Goal: Information Seeking & Learning: Understand process/instructions

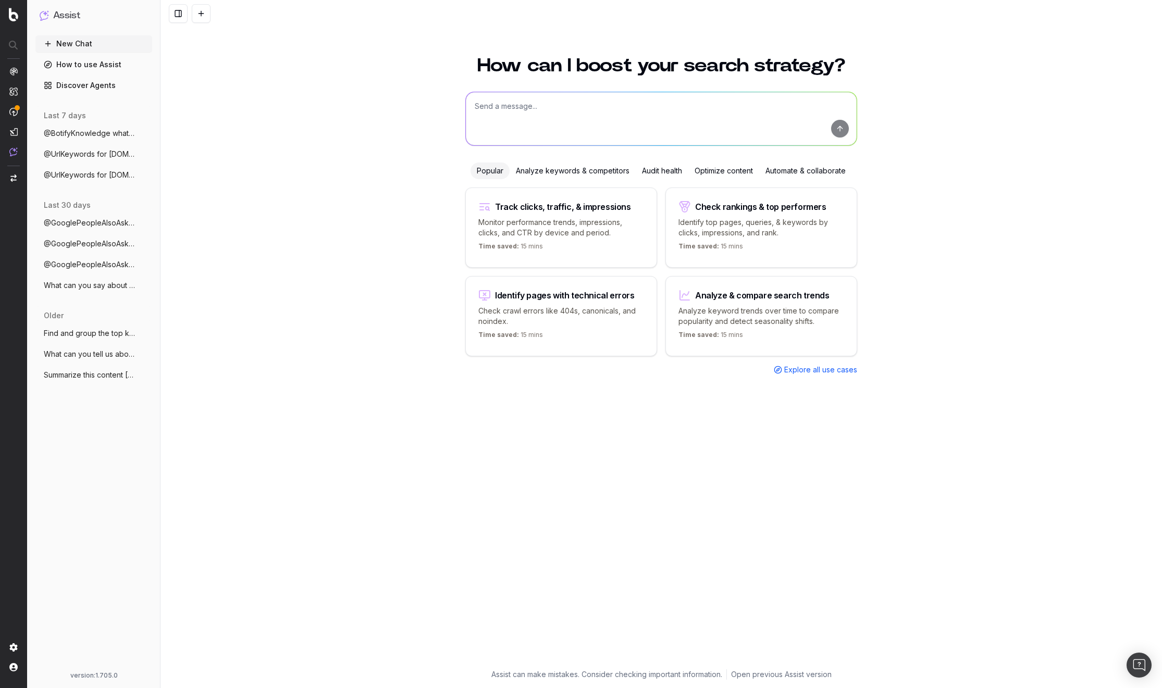
click at [91, 85] on link "Discover Agents" at bounding box center [93, 85] width 117 height 17
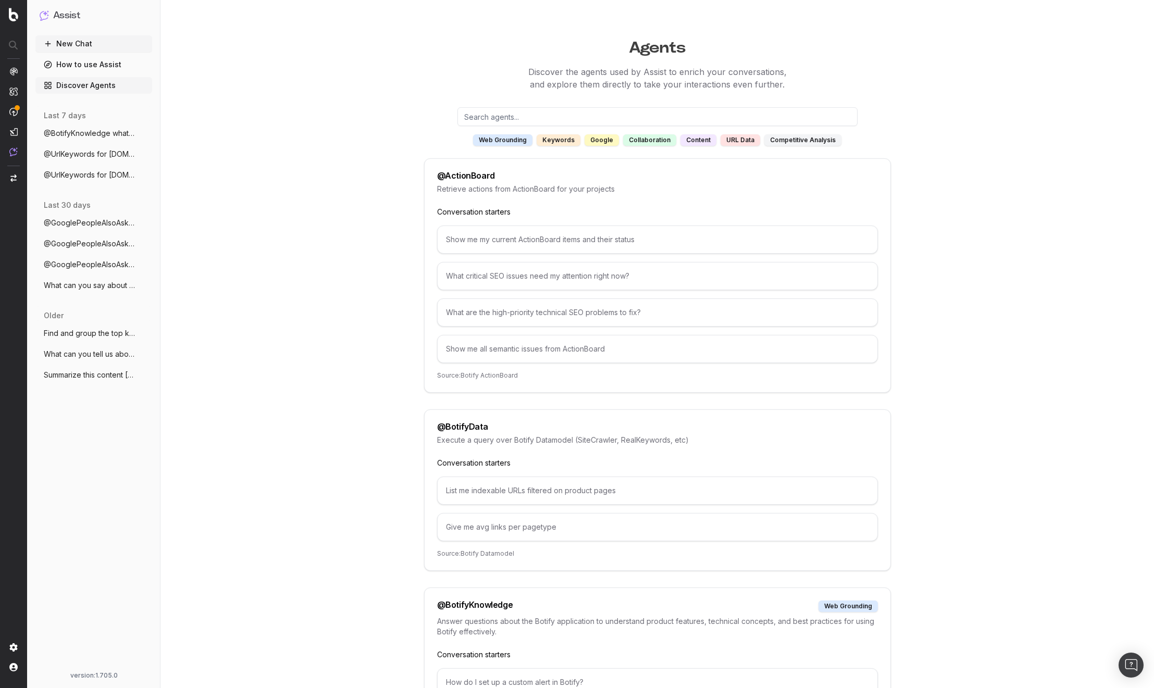
click at [123, 65] on link "How to use Assist" at bounding box center [93, 64] width 117 height 17
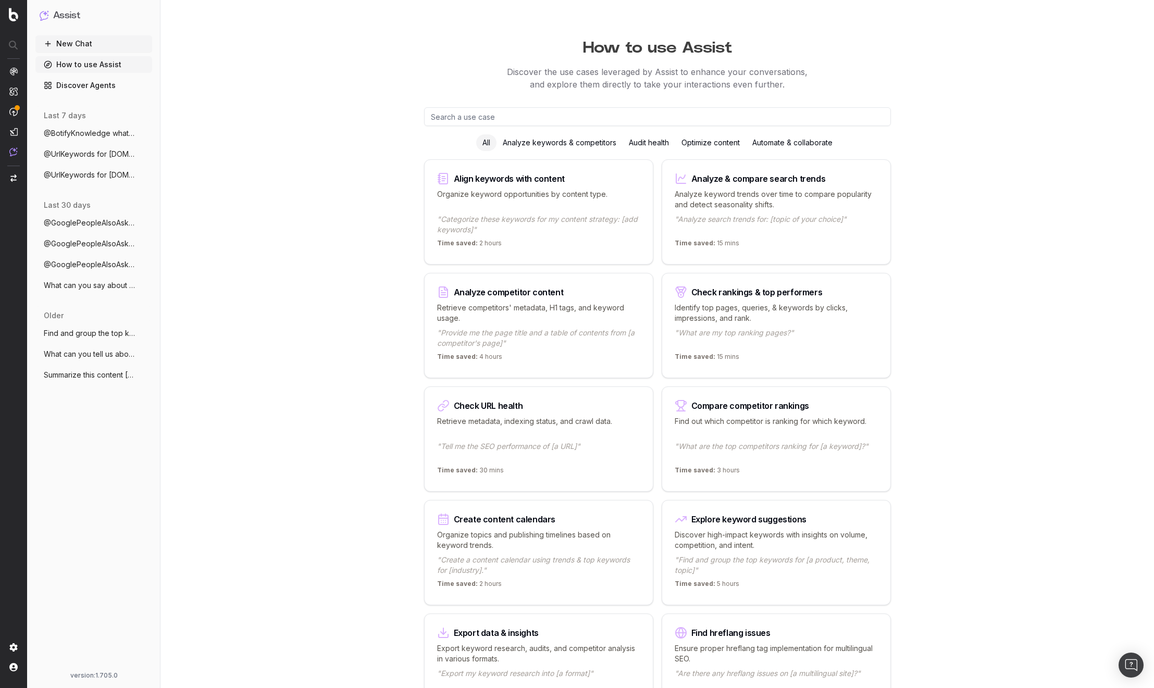
click at [108, 89] on link "Discover Agents" at bounding box center [93, 85] width 117 height 17
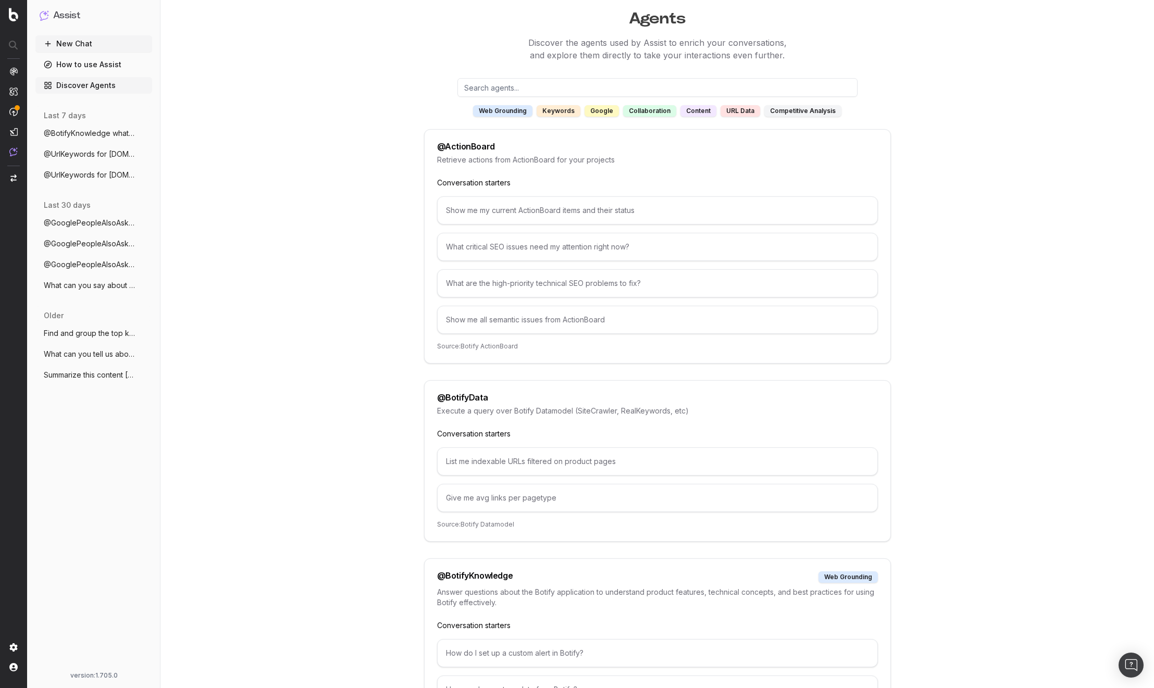
scroll to position [250, 0]
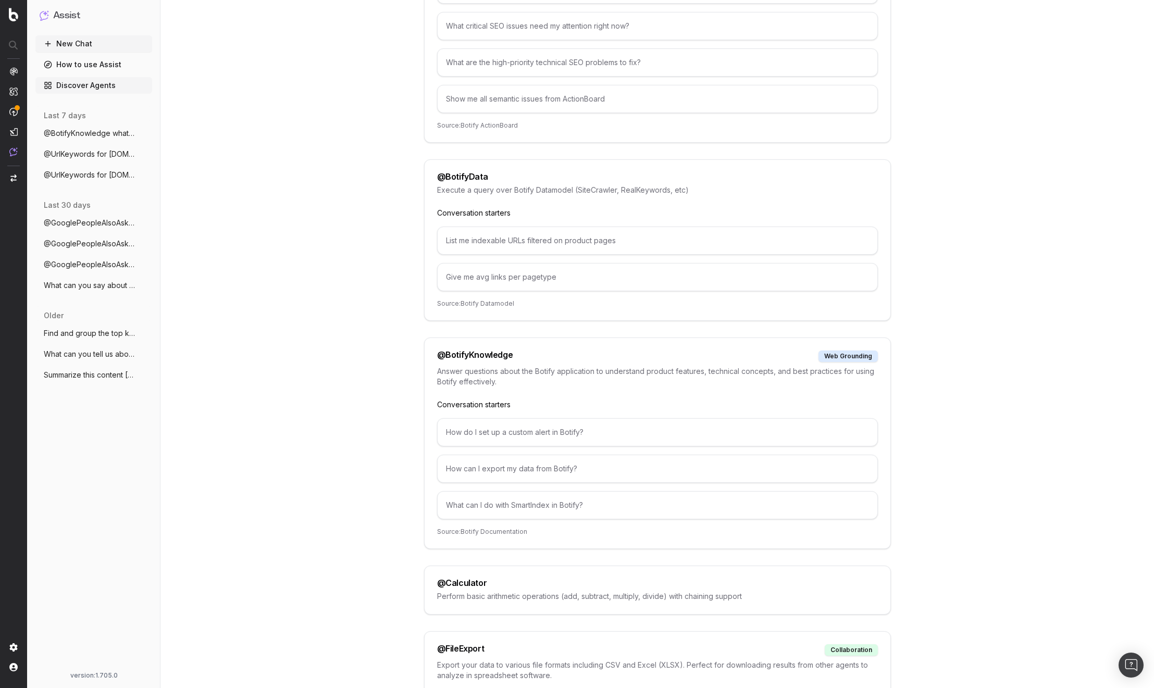
click at [472, 191] on p "Execute a query over Botify Datamodel (SiteCrawler, RealKeywords, etc)" at bounding box center [657, 190] width 441 height 10
click at [473, 190] on p "Execute a query over Botify Datamodel (SiteCrawler, RealKeywords, etc)" at bounding box center [657, 190] width 441 height 10
copy p "Execute a query over Botify Datamodel (SiteCrawler, RealKeywords, etc)"
